Goal: Information Seeking & Learning: Learn about a topic

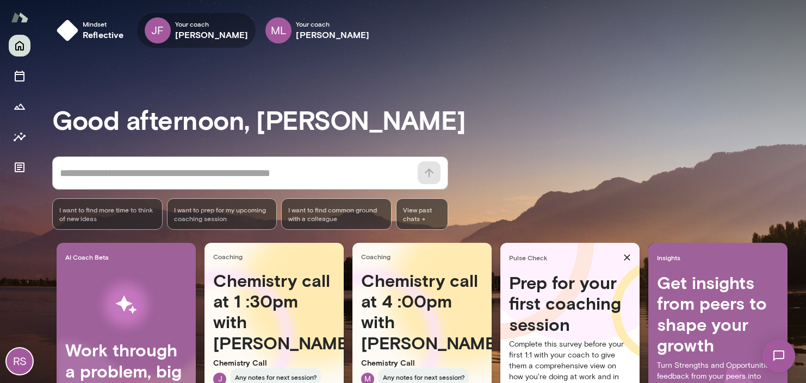
click at [174, 33] on div "JF Your coach [PERSON_NAME]" at bounding box center [196, 30] width 119 height 35
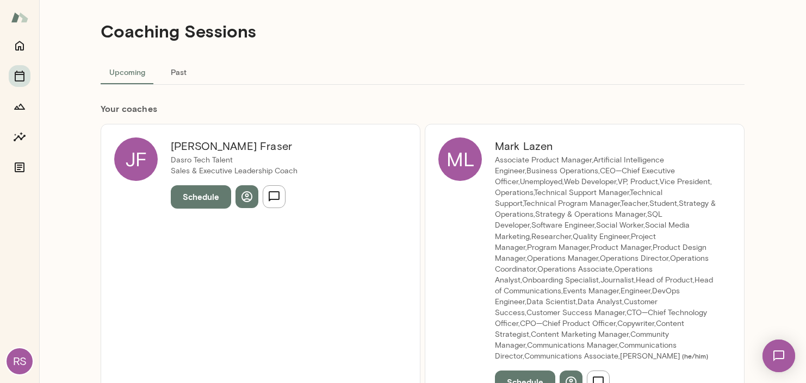
scroll to position [17, 0]
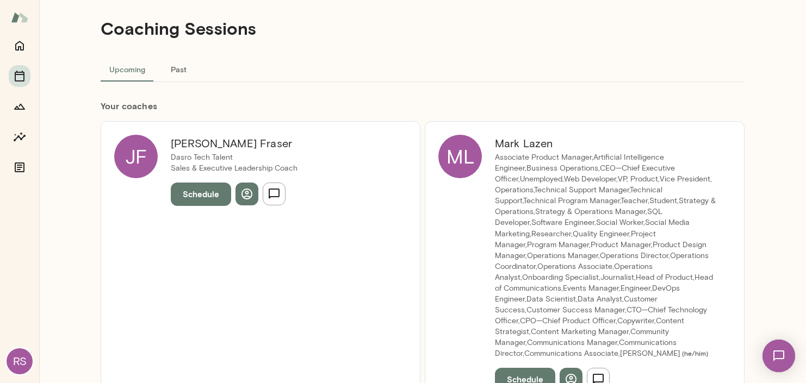
click at [352, 172] on div "[PERSON_NAME] Dasro Tech Talent Sales & Executive Leadership Coach Schedule" at bounding box center [261, 262] width 320 height 283
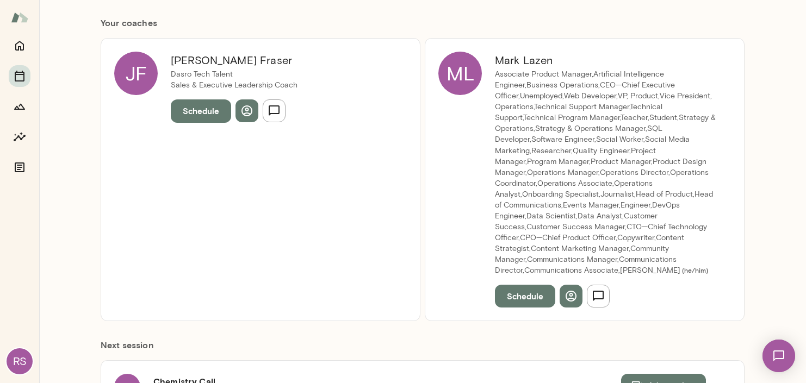
scroll to position [134, 0]
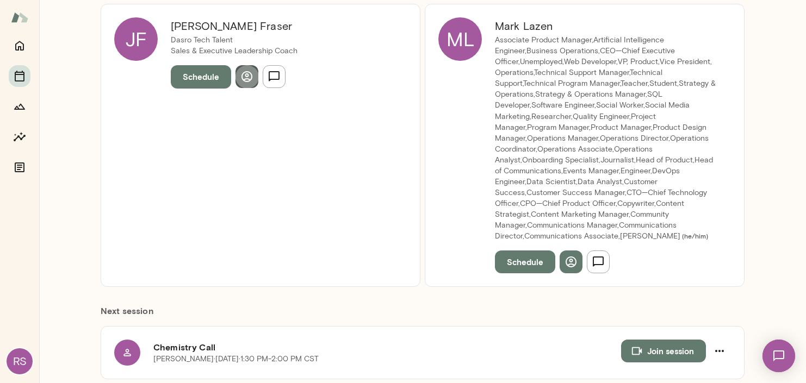
click at [240, 73] on icon "button" at bounding box center [246, 76] width 13 height 13
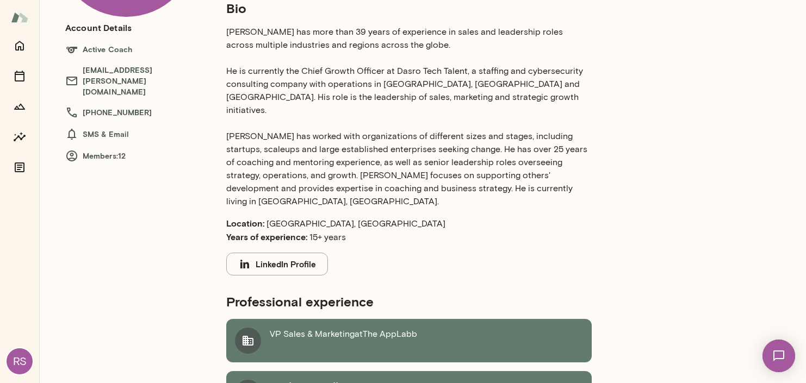
scroll to position [29, 0]
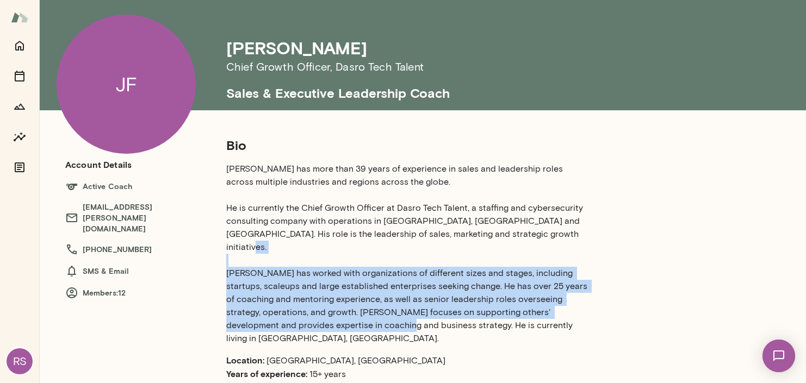
drag, startPoint x: 390, startPoint y: 262, endPoint x: 577, endPoint y: 311, distance: 193.3
click at [577, 311] on p "[PERSON_NAME] has more than 39 years of experience in sales and leadership role…" at bounding box center [408, 254] width 365 height 183
click at [577, 310] on p "[PERSON_NAME] has more than 39 years of experience in sales and leadership role…" at bounding box center [408, 254] width 365 height 183
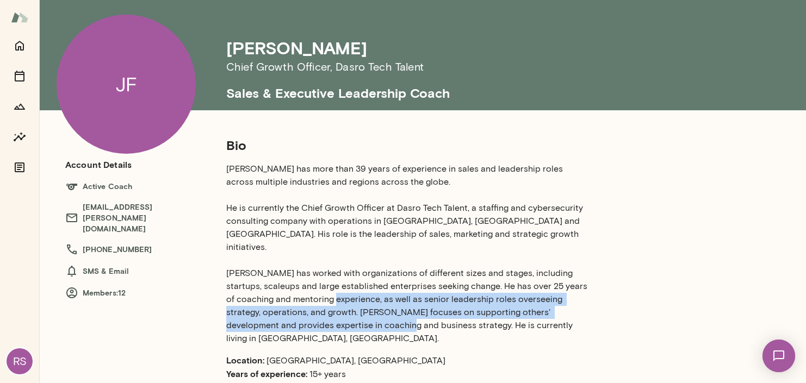
drag, startPoint x: 489, startPoint y: 284, endPoint x: 588, endPoint y: 312, distance: 103.4
click at [588, 312] on p "[PERSON_NAME] has more than 39 years of experience in sales and leadership role…" at bounding box center [408, 254] width 365 height 183
click at [557, 315] on p "[PERSON_NAME] has more than 39 years of experience in sales and leadership role…" at bounding box center [408, 254] width 365 height 183
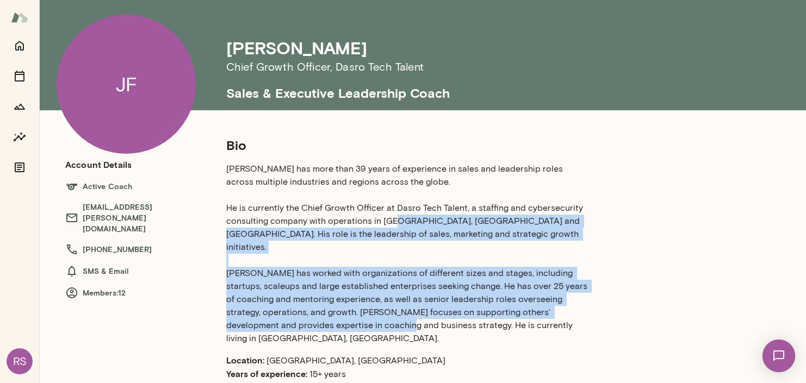
drag, startPoint x: 437, startPoint y: 221, endPoint x: 571, endPoint y: 315, distance: 164.3
click at [571, 315] on p "[PERSON_NAME] has more than 39 years of experience in sales and leadership role…" at bounding box center [408, 254] width 365 height 183
click at [511, 264] on p "[PERSON_NAME] has more than 39 years of experience in sales and leadership role…" at bounding box center [408, 254] width 365 height 183
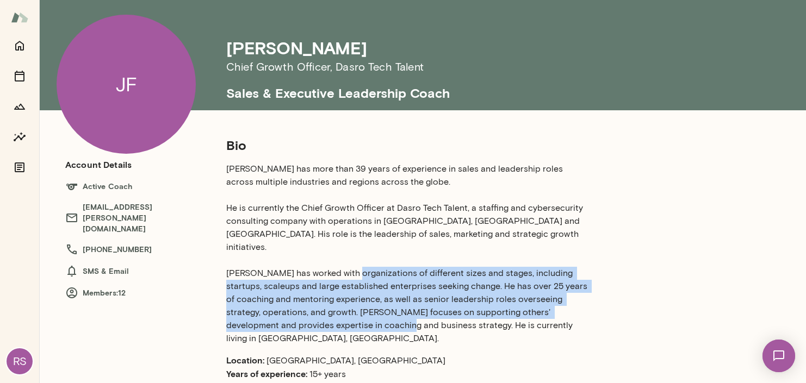
drag, startPoint x: 522, startPoint y: 262, endPoint x: 574, endPoint y: 317, distance: 75.4
click at [574, 317] on p "[PERSON_NAME] has more than 39 years of experience in sales and leadership role…" at bounding box center [408, 254] width 365 height 183
click at [561, 308] on p "[PERSON_NAME] has more than 39 years of experience in sales and leadership role…" at bounding box center [408, 254] width 365 height 183
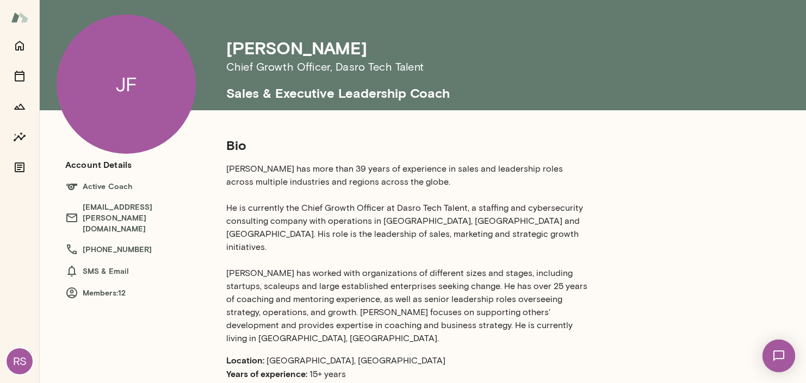
drag, startPoint x: 512, startPoint y: 285, endPoint x: 489, endPoint y: 301, distance: 27.0
click at [489, 301] on p "[PERSON_NAME] has more than 39 years of experience in sales and leadership role…" at bounding box center [408, 254] width 365 height 183
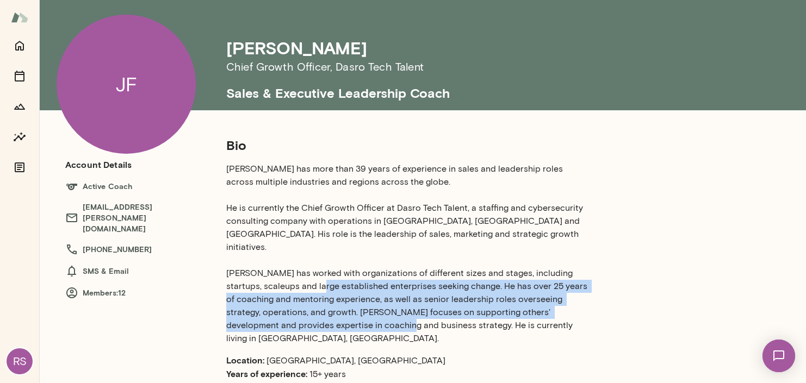
drag, startPoint x: 476, startPoint y: 273, endPoint x: 570, endPoint y: 311, distance: 101.5
click at [570, 311] on p "[PERSON_NAME] has more than 39 years of experience in sales and leadership role…" at bounding box center [408, 254] width 365 height 183
click at [544, 306] on p "[PERSON_NAME] has more than 39 years of experience in sales and leadership role…" at bounding box center [408, 254] width 365 height 183
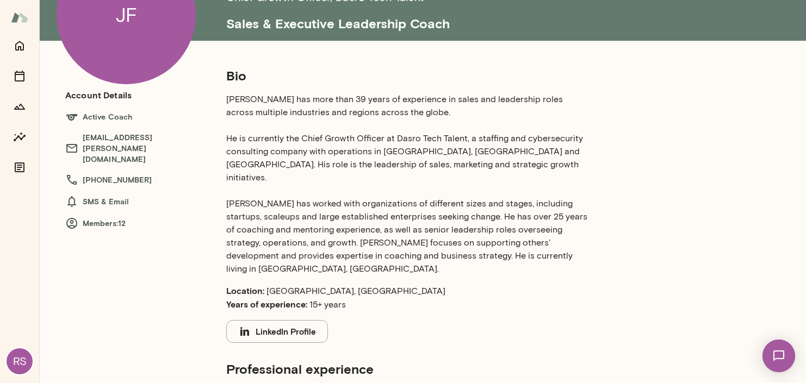
scroll to position [109, 0]
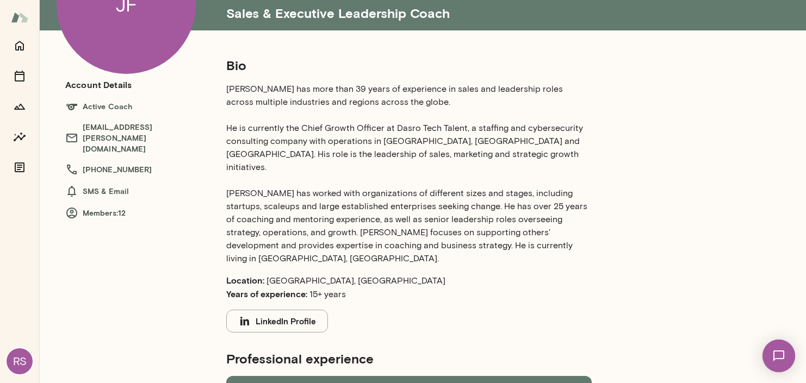
click at [271, 310] on button "LinkedIn Profile" at bounding box center [277, 321] width 102 height 23
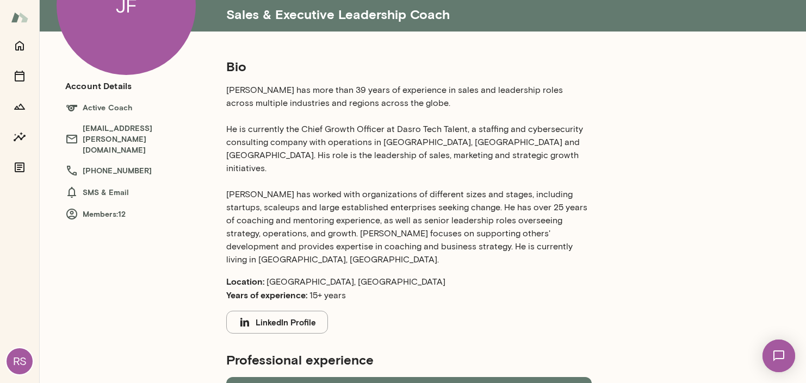
scroll to position [107, 0]
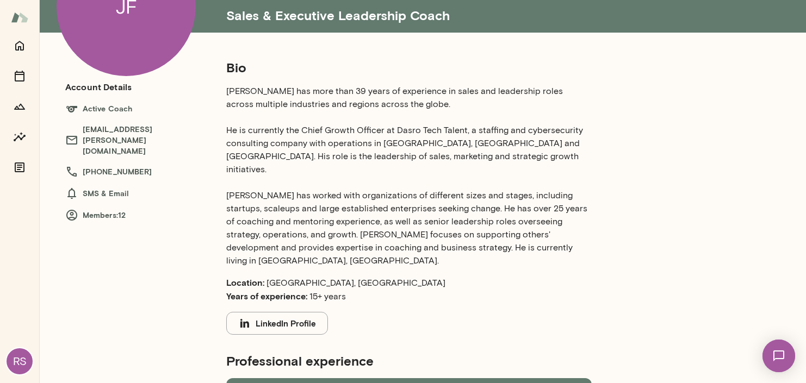
drag, startPoint x: 461, startPoint y: 194, endPoint x: 580, endPoint y: 242, distance: 128.8
click at [589, 246] on section "Bio [PERSON_NAME] has more than 39 years of experience in sales and leadership …" at bounding box center [408, 197] width 365 height 276
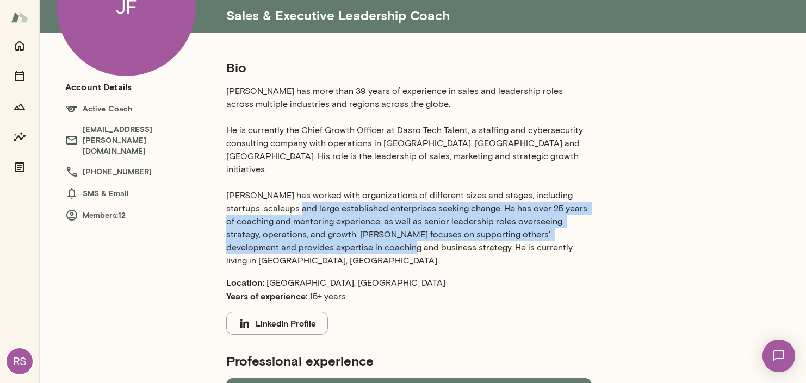
drag, startPoint x: 453, startPoint y: 196, endPoint x: 515, endPoint y: 239, distance: 75.3
click at [515, 239] on p "[PERSON_NAME] has more than 39 years of experience in sales and leadership role…" at bounding box center [408, 176] width 365 height 183
click at [513, 241] on p "[PERSON_NAME] has more than 39 years of experience in sales and leadership role…" at bounding box center [408, 176] width 365 height 183
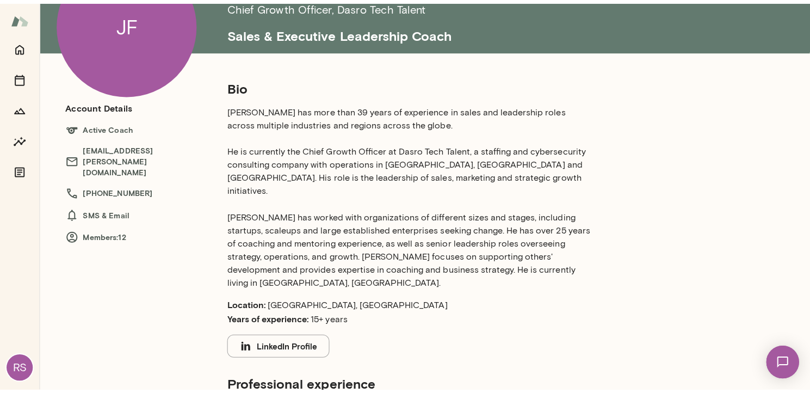
scroll to position [61, 0]
